Goal: Task Accomplishment & Management: Manage account settings

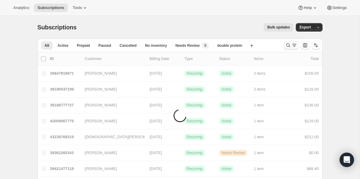
click at [292, 46] on icon "Search and filter results" at bounding box center [295, 45] width 6 height 6
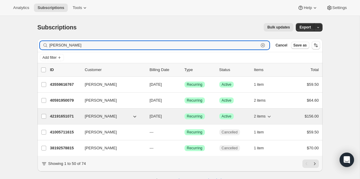
type input "[PERSON_NAME]"
click at [58, 116] on p "42191651071" at bounding box center [65, 117] width 30 height 6
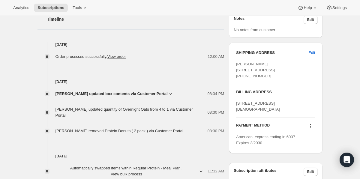
scroll to position [250, 0]
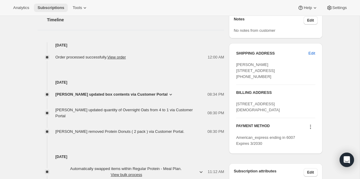
click at [49, 9] on span "Subscriptions" at bounding box center [51, 7] width 27 height 5
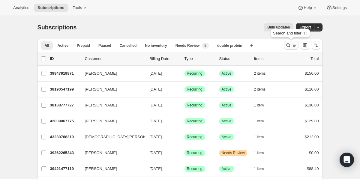
click at [288, 46] on icon "Search and filter results" at bounding box center [289, 45] width 6 height 6
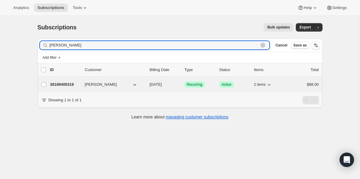
type input "[PERSON_NAME]"
click at [64, 86] on p "38189400319" at bounding box center [65, 85] width 30 height 6
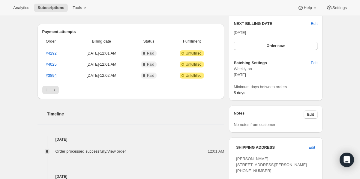
scroll to position [202, 0]
